Goal: Find specific fact: Find specific fact

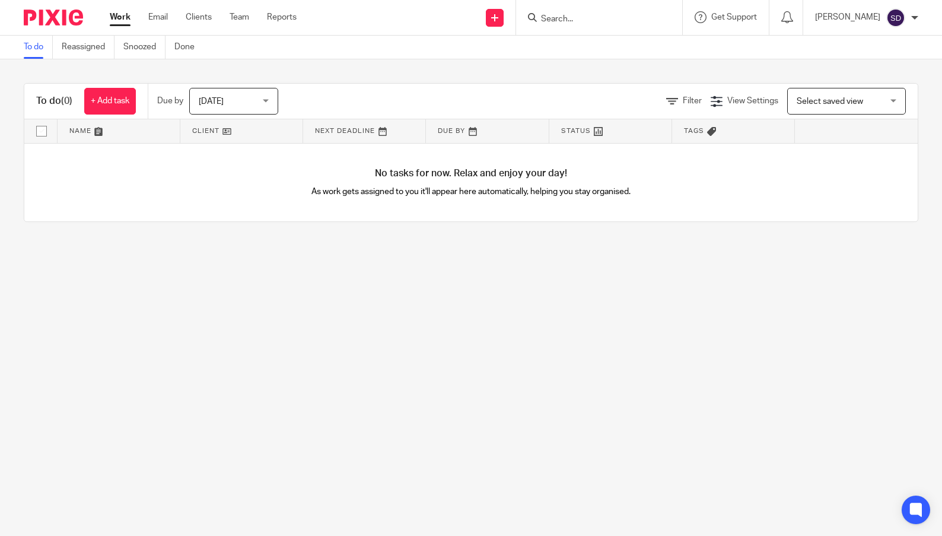
click at [572, 25] on form at bounding box center [603, 17] width 126 height 15
click at [572, 21] on input "Search" at bounding box center [593, 19] width 107 height 11
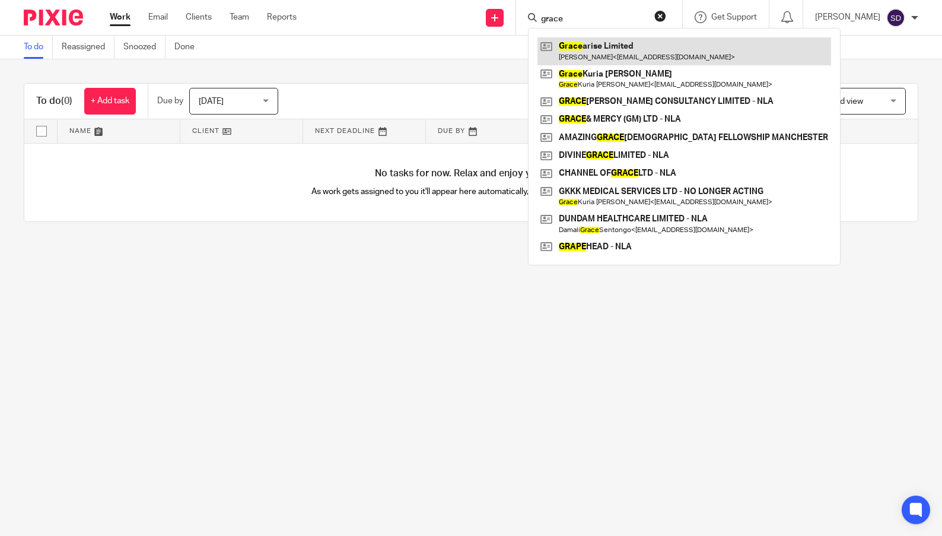
type input "grace"
click at [587, 52] on link at bounding box center [684, 50] width 294 height 27
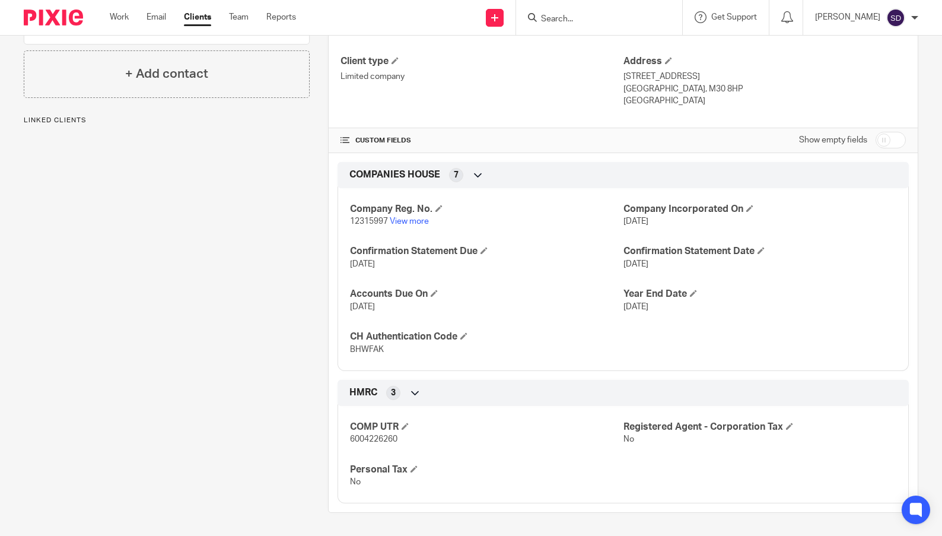
scroll to position [180, 0]
drag, startPoint x: 387, startPoint y: 349, endPoint x: 341, endPoint y: 352, distance: 46.3
click at [341, 352] on div "Company Reg. No. 12315997 View more Company Incorporated On [DATE] Confirmation…" at bounding box center [623, 275] width 571 height 192
copy span "BHWFAK"
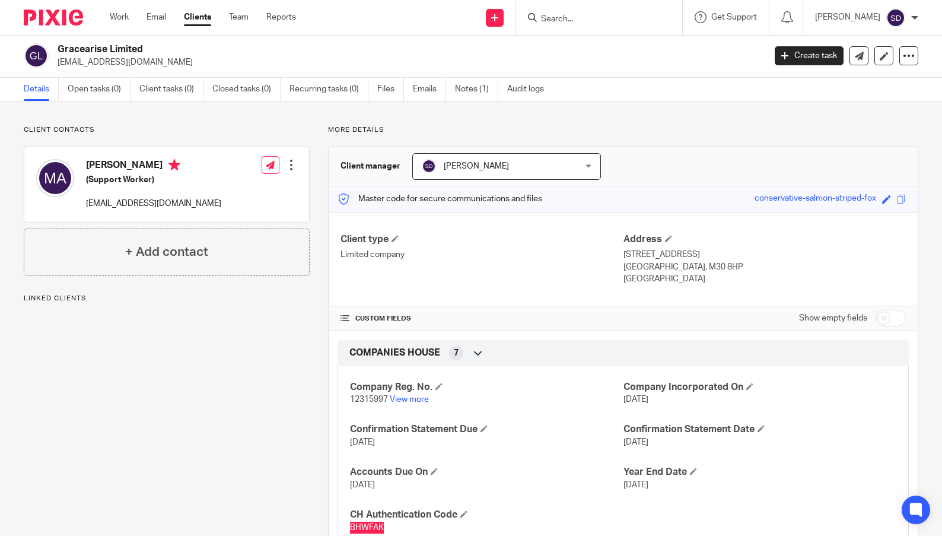
scroll to position [0, 0]
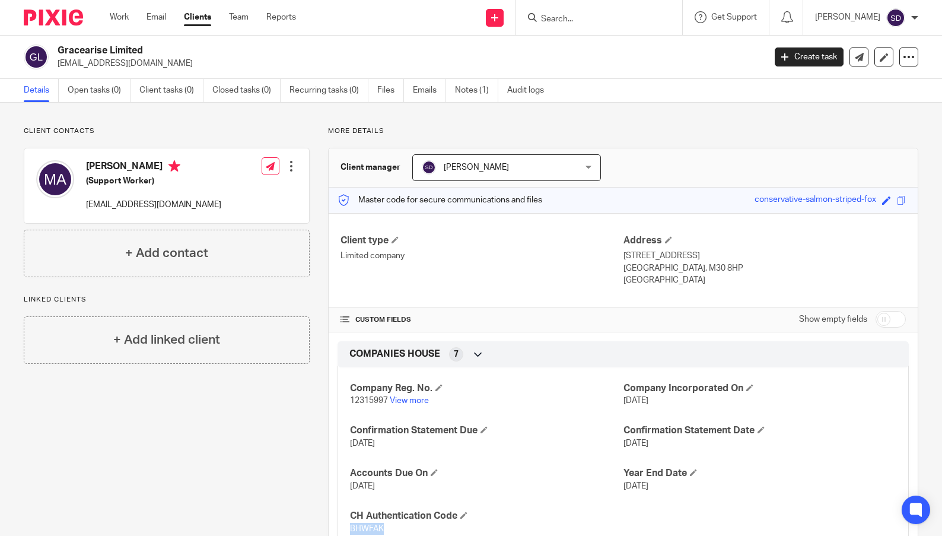
drag, startPoint x: 74, startPoint y: 44, endPoint x: 47, endPoint y: 47, distance: 27.4
click at [47, 47] on div "Gracearise Limited [EMAIL_ADDRESS][DOMAIN_NAME]" at bounding box center [390, 56] width 733 height 25
copy div "Gracearise Limited"
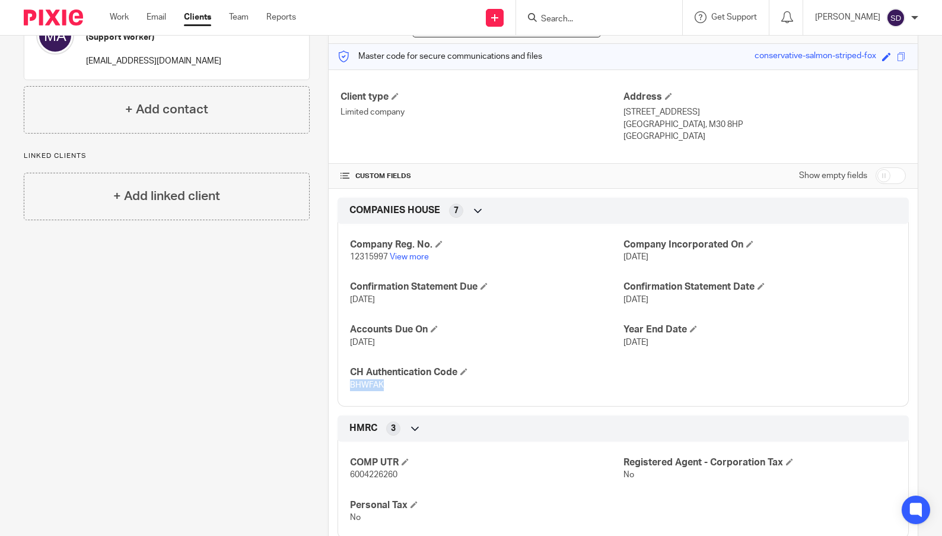
scroll to position [180, 0]
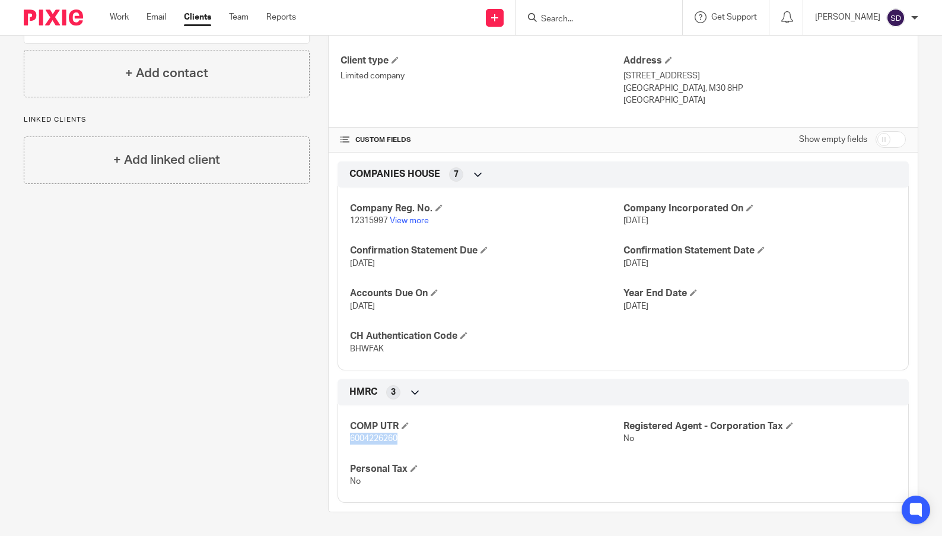
drag, startPoint x: 396, startPoint y: 438, endPoint x: 329, endPoint y: 436, distance: 67.1
click at [329, 436] on div "HMRC 3 COMP UTR 6004226260 Registered Agent - Corporation Tax No Personal Tax No" at bounding box center [623, 441] width 589 height 124
copy span "6004226260"
